Goal: Navigation & Orientation: Find specific page/section

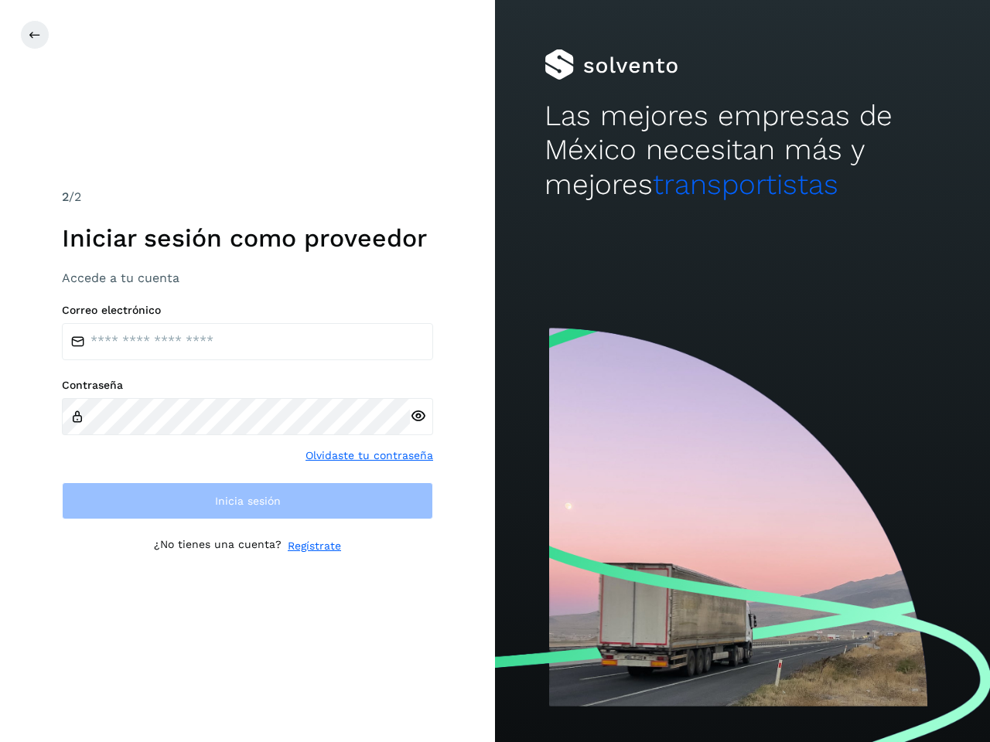
click at [35, 35] on icon at bounding box center [35, 35] width 12 height 12
click at [417, 416] on icon at bounding box center [418, 416] width 16 height 16
click at [370, 455] on link "Olvidaste tu contraseña" at bounding box center [369, 456] width 128 height 16
click at [314, 546] on link "Regístrate" at bounding box center [314, 546] width 53 height 16
